Goal: Information Seeking & Learning: Learn about a topic

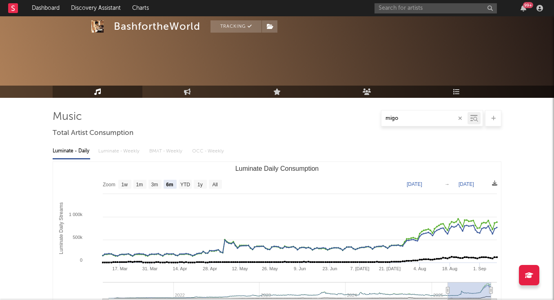
select select "6m"
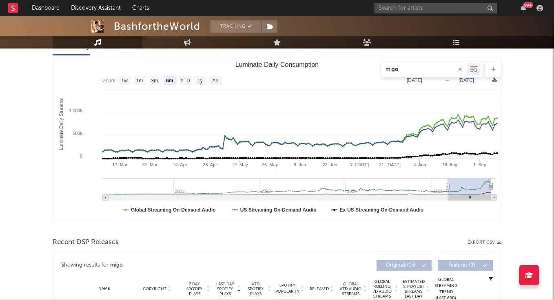
scroll to position [104, 0]
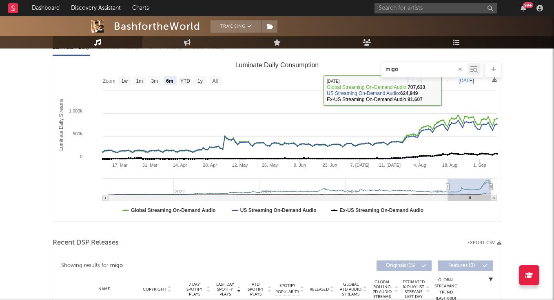
click at [459, 68] on icon "button" at bounding box center [460, 69] width 4 height 5
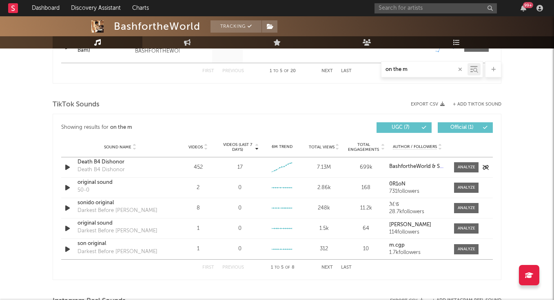
scroll to position [510, 0]
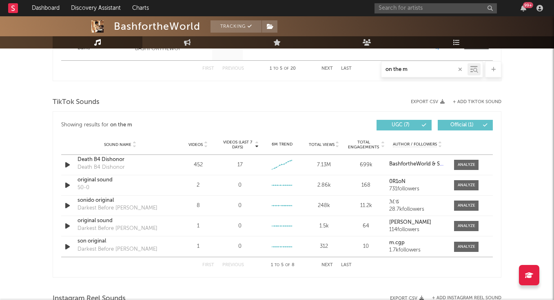
click at [345, 267] on button "Last" at bounding box center [346, 265] width 11 height 4
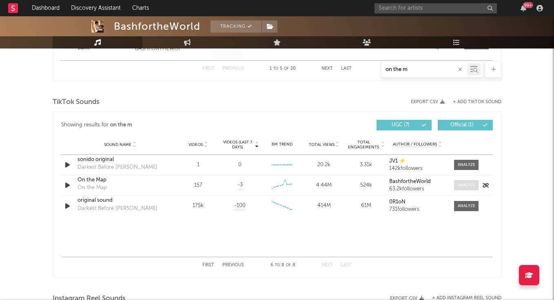
type input "on the m"
click at [465, 180] on span at bounding box center [466, 185] width 24 height 10
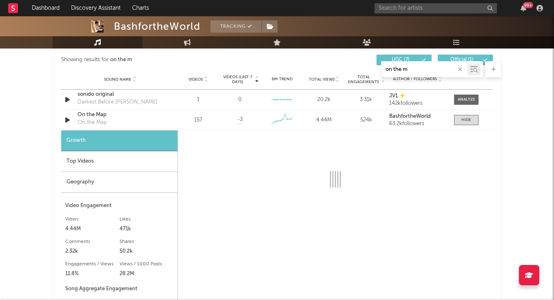
scroll to position [575, 0]
select select "6m"
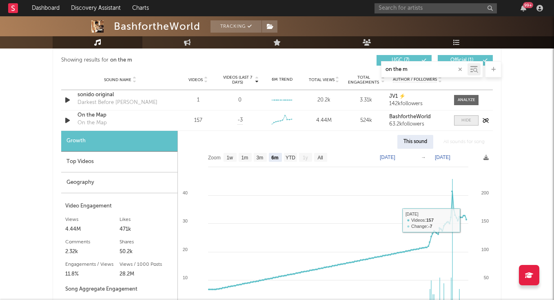
click at [467, 123] on div at bounding box center [466, 120] width 10 height 6
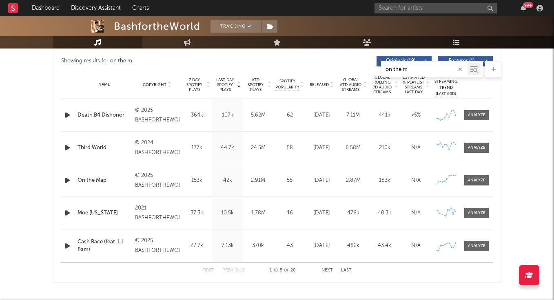
scroll to position [309, 0]
click at [483, 182] on div at bounding box center [477, 180] width 18 height 6
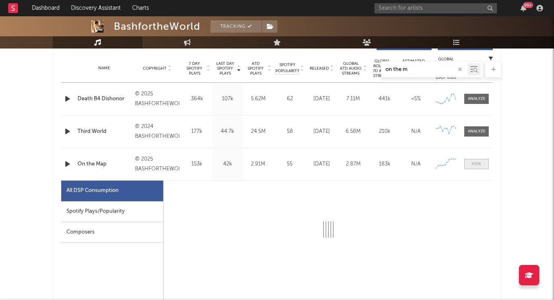
select select "6m"
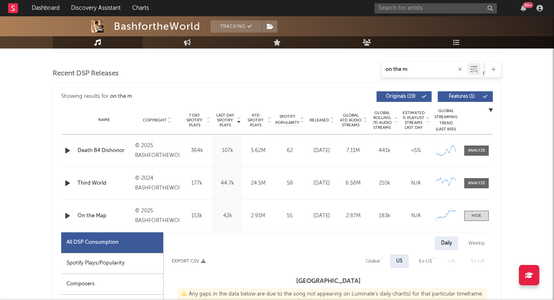
scroll to position [269, 0]
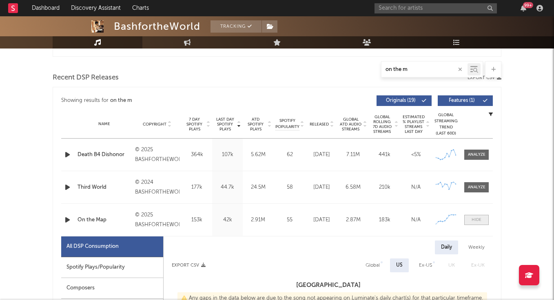
click at [478, 218] on div at bounding box center [476, 220] width 10 height 6
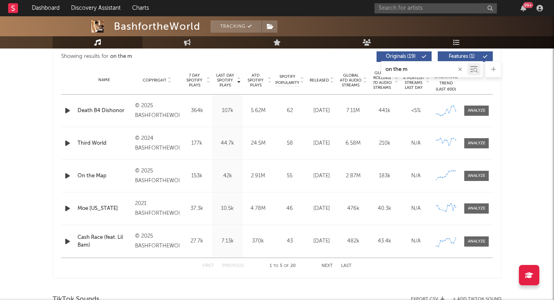
scroll to position [314, 0]
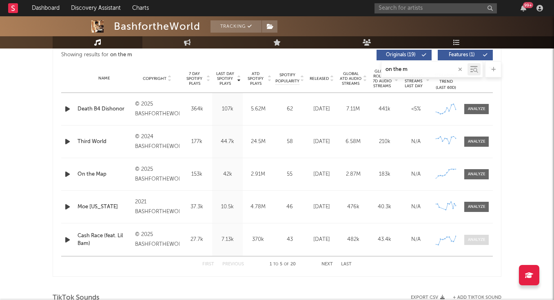
click at [479, 237] on div at bounding box center [477, 240] width 18 height 6
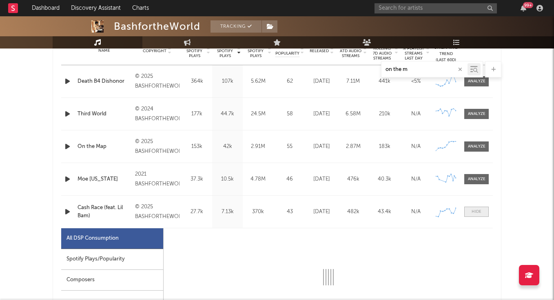
select select "1w"
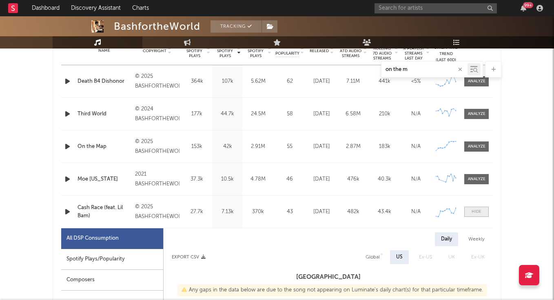
scroll to position [347, 0]
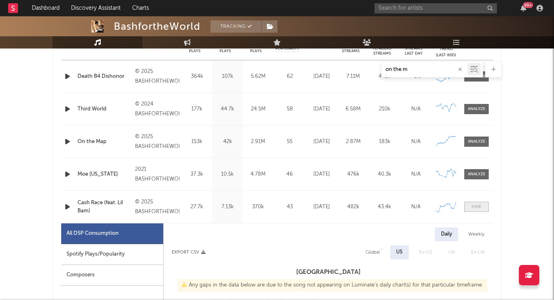
click at [477, 208] on div at bounding box center [476, 207] width 10 height 6
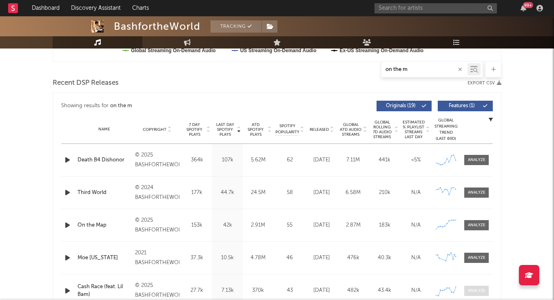
scroll to position [228, 0]
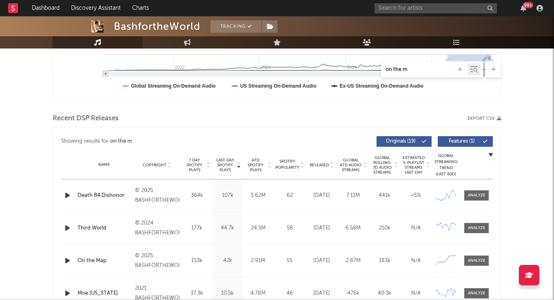
click at [459, 69] on icon "button" at bounding box center [460, 69] width 4 height 5
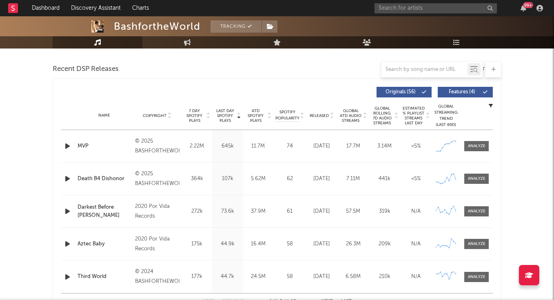
scroll to position [278, 0]
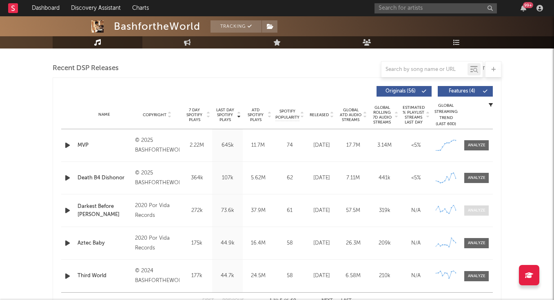
click at [473, 208] on div at bounding box center [477, 210] width 18 height 6
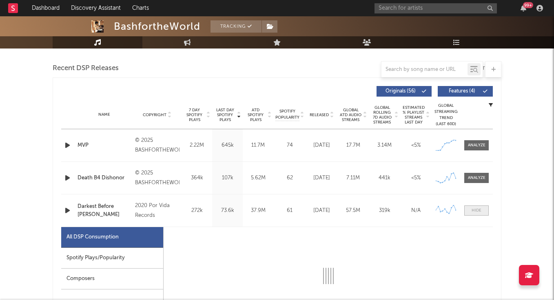
scroll to position [309, 0]
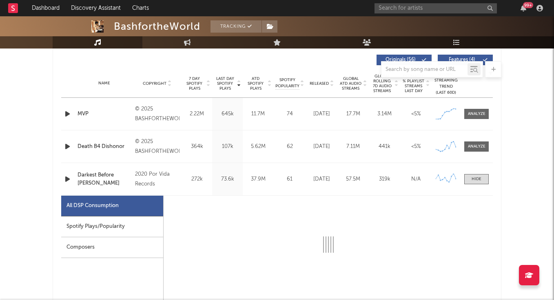
select select "6m"
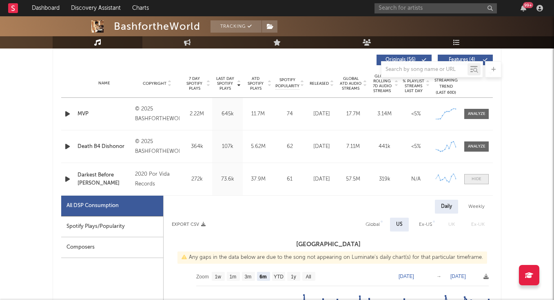
click at [473, 179] on div at bounding box center [476, 179] width 10 height 6
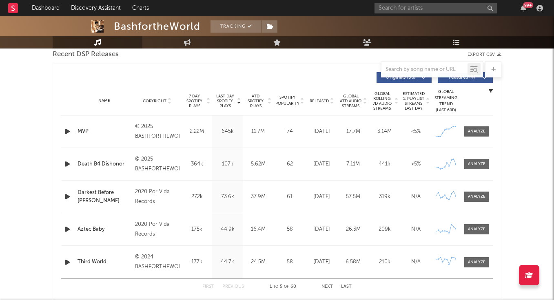
scroll to position [291, 0]
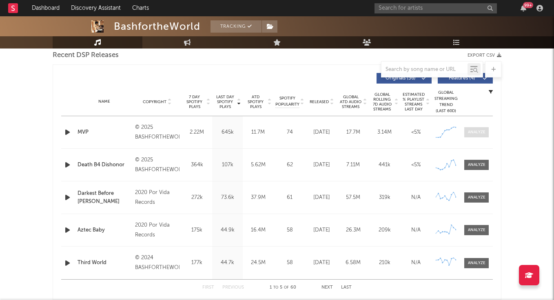
click at [481, 128] on span at bounding box center [476, 132] width 24 height 10
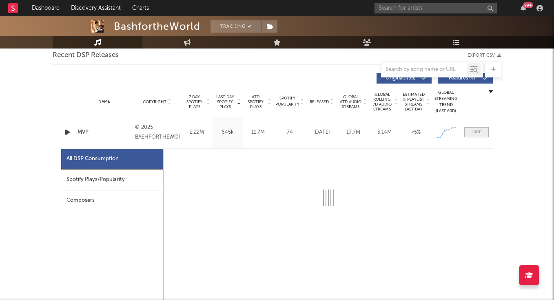
select select "1w"
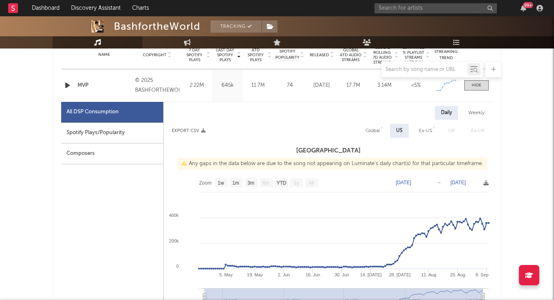
scroll to position [344, 0]
